Goal: Transaction & Acquisition: Purchase product/service

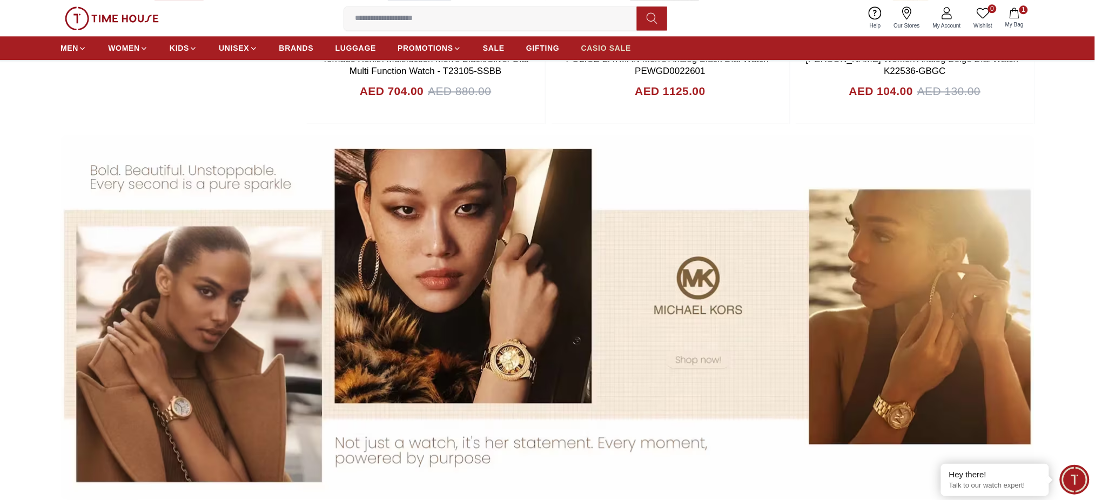
click at [595, 46] on span "CASIO SALE" at bounding box center [606, 48] width 50 height 11
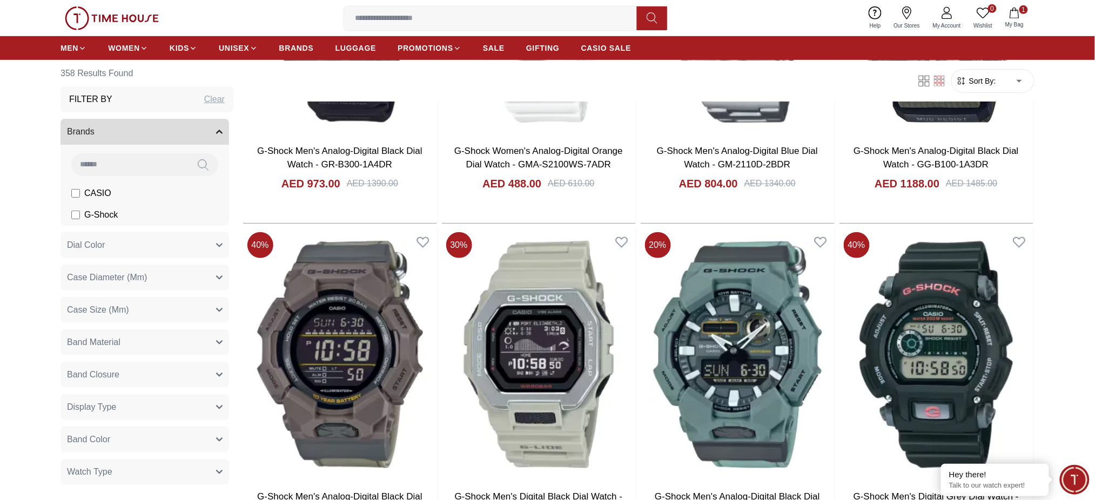
scroll to position [1872, 0]
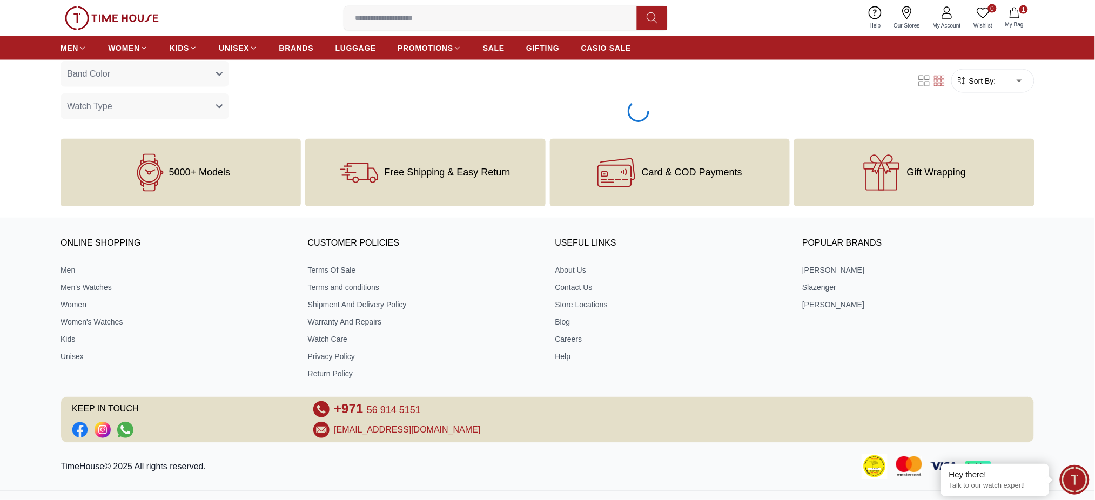
scroll to position [2022, 0]
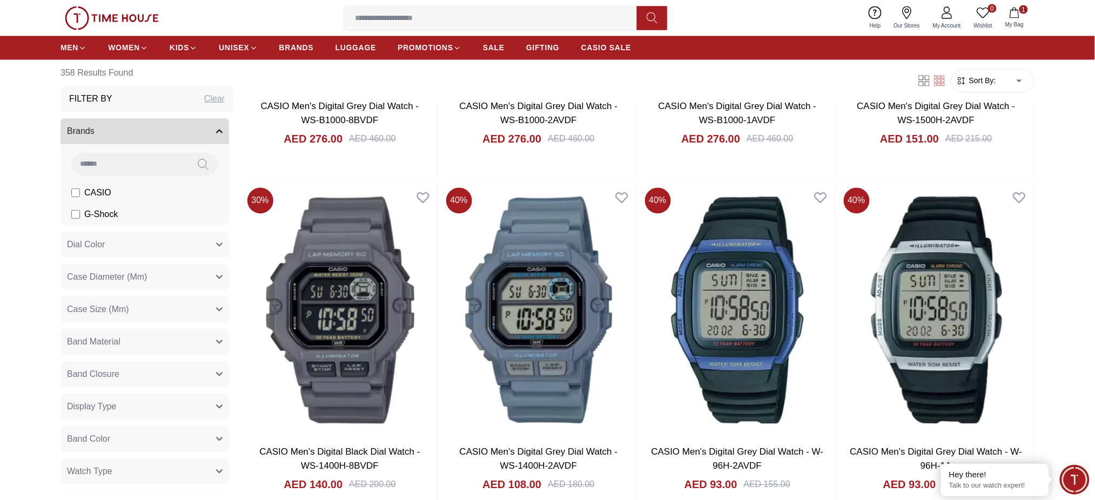
scroll to position [5186, 0]
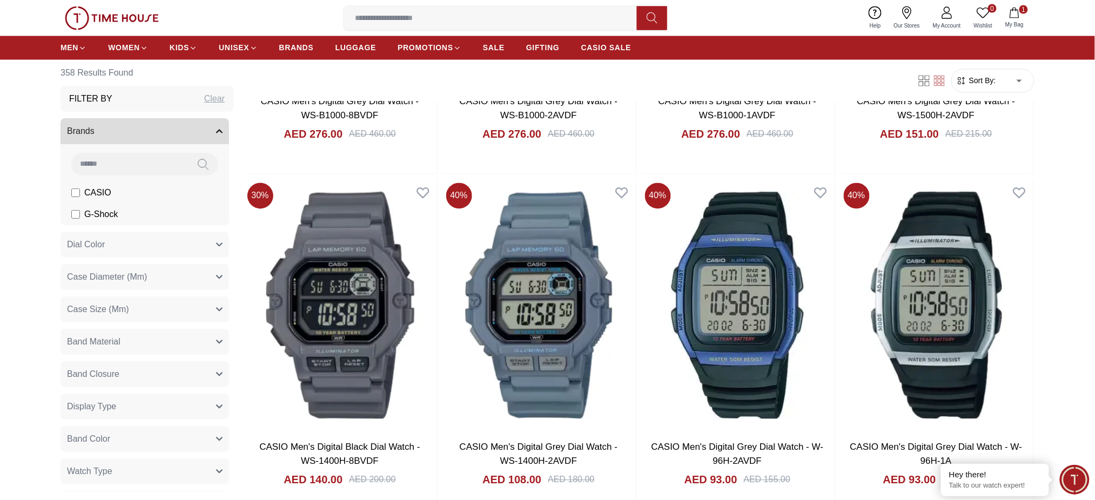
scroll to position [5258, 0]
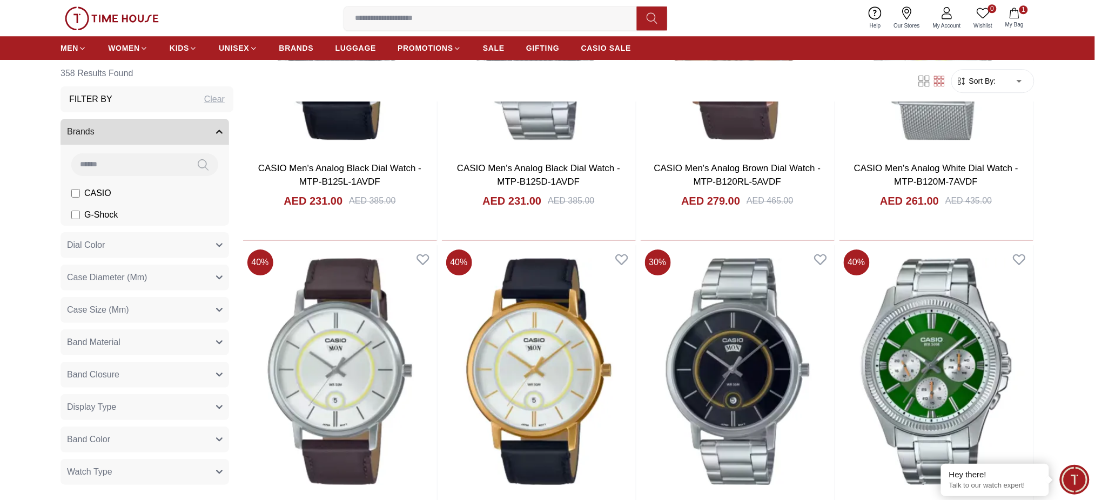
scroll to position [8787, 0]
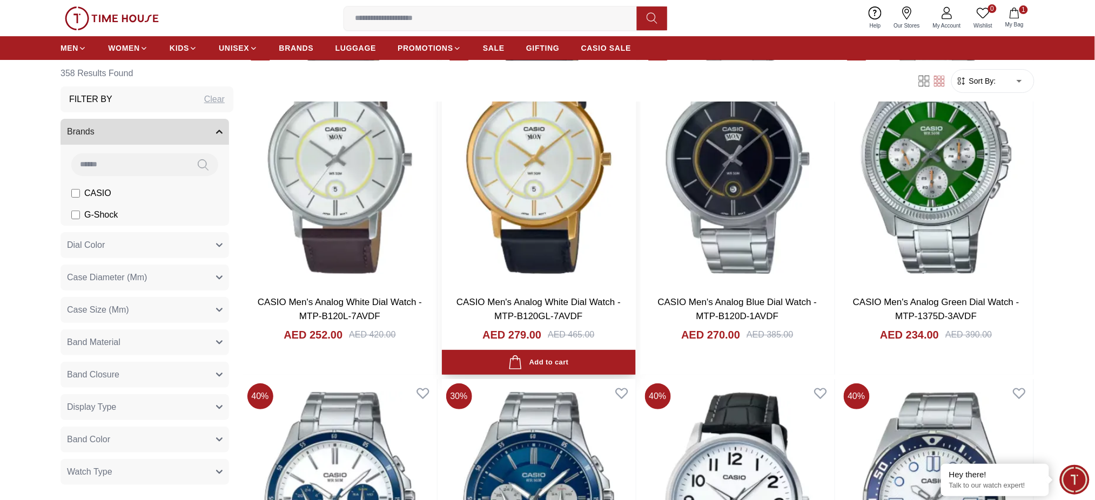
scroll to position [9364, 0]
